Goal: Register for event/course

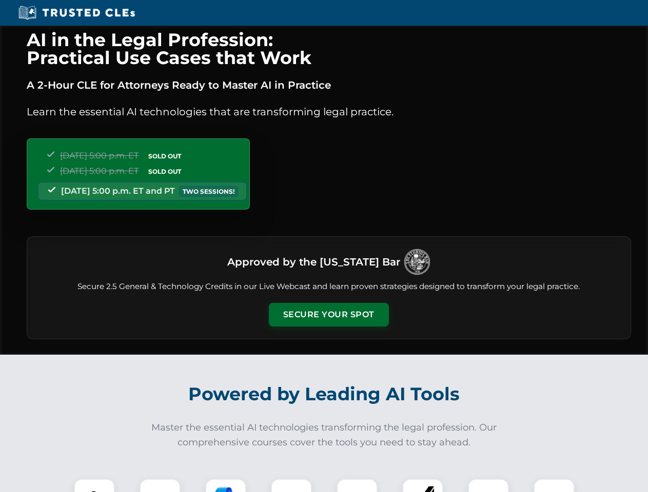
click at [328, 315] on button "Secure Your Spot" at bounding box center [329, 315] width 120 height 24
click at [94, 486] on img at bounding box center [95, 500] width 30 height 30
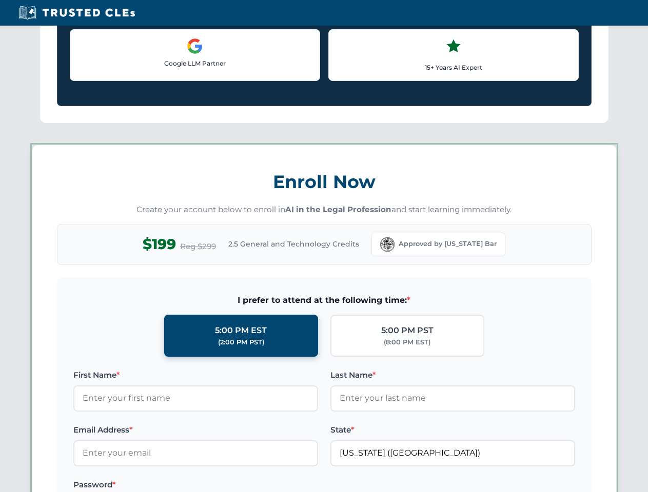
click at [226, 486] on label "Password *" at bounding box center [195, 485] width 245 height 12
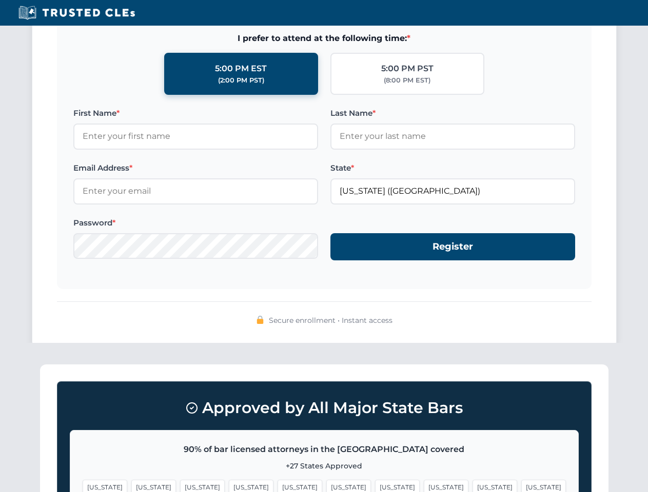
click at [472, 486] on span "[US_STATE]" at bounding box center [494, 487] width 45 height 15
